Goal: Task Accomplishment & Management: Manage account settings

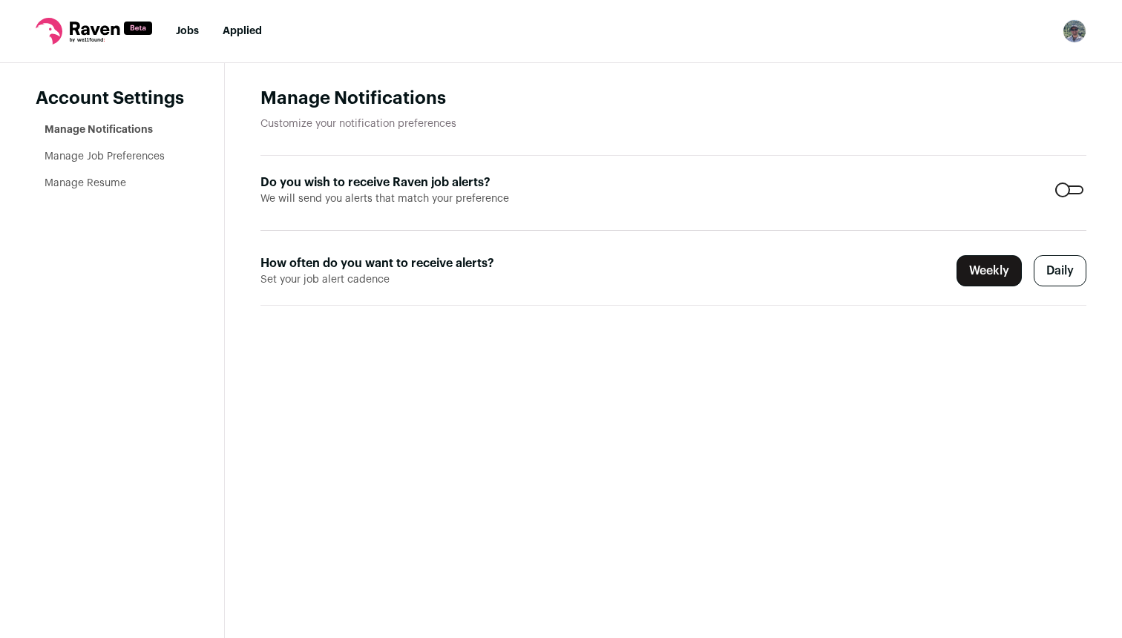
click at [1058, 195] on form "Do you wish to receive Raven job alerts? We will send you alerts that match you…" at bounding box center [674, 231] width 826 height 150
click at [1073, 193] on div at bounding box center [1070, 190] width 28 height 9
click at [607, 415] on main "Manage Notifications Customize your notification preferences Do you wish to rec…" at bounding box center [674, 350] width 898 height 575
click at [114, 167] on ul "Manage Notifications Manage Job Preferences Manage Resume" at bounding box center [117, 156] width 144 height 68
click at [124, 162] on link "Manage Job Preferences" at bounding box center [105, 156] width 120 height 10
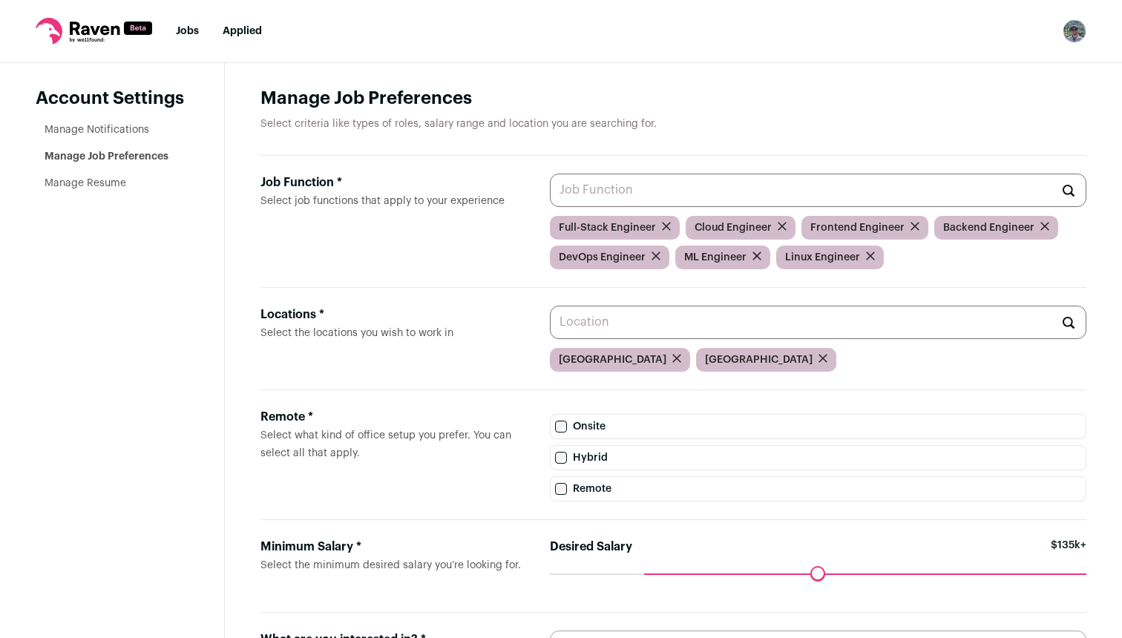
click at [114, 185] on link "Manage Resume" at bounding box center [86, 183] width 82 height 10
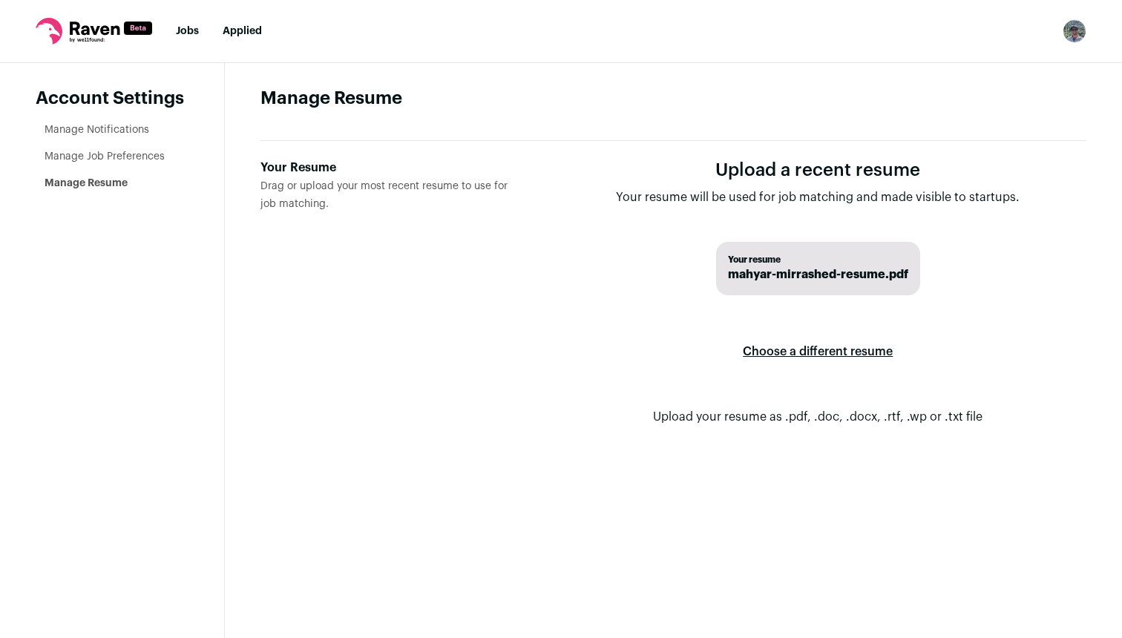
click at [548, 319] on div "Your Resume Drag or upload your most recent resume to use for job matching. Upl…" at bounding box center [674, 304] width 826 height 327
